Goal: Find specific page/section: Find specific page/section

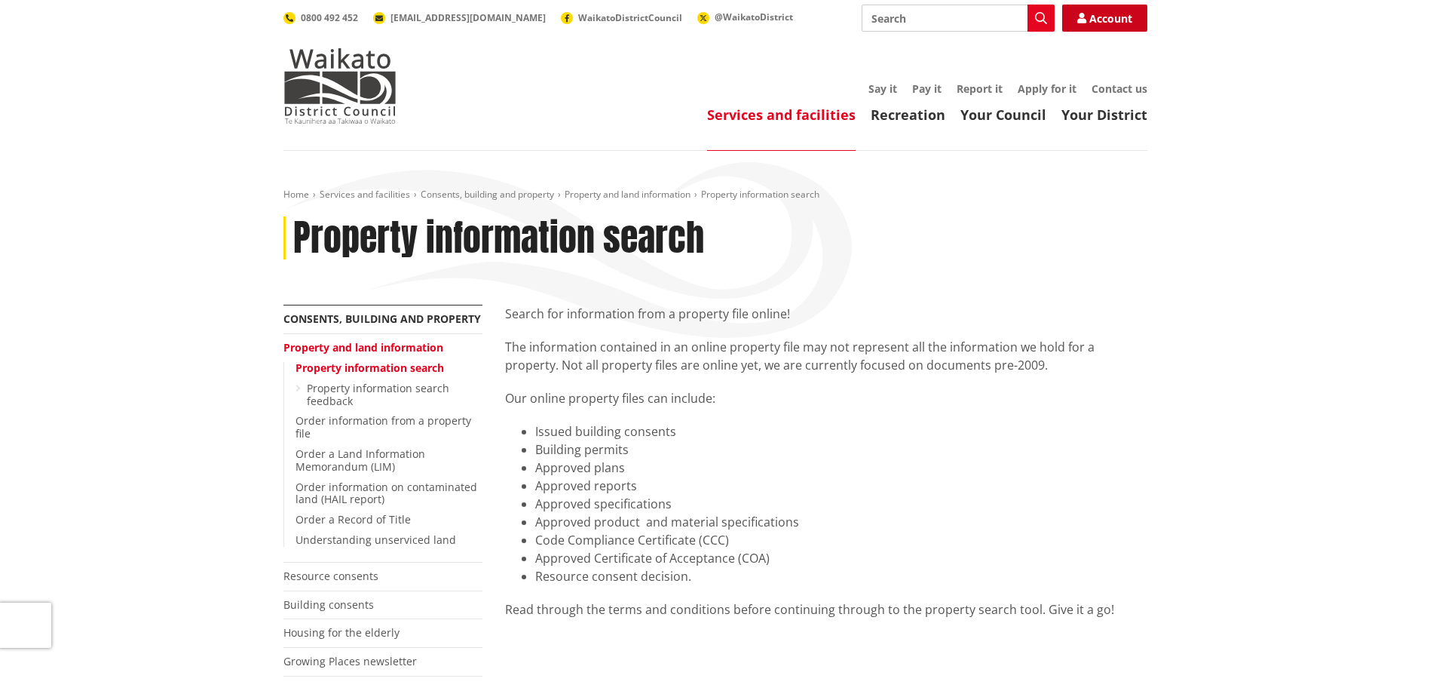
click at [1116, 14] on link "Account" at bounding box center [1104, 18] width 85 height 27
click at [880, 20] on input "Search" at bounding box center [958, 18] width 193 height 27
type input "Maketu Poultry"
click at [1087, 17] on link "Account" at bounding box center [1104, 18] width 85 height 27
click at [1104, 17] on link "Account" at bounding box center [1104, 18] width 85 height 27
